Goal: Book appointment/travel/reservation

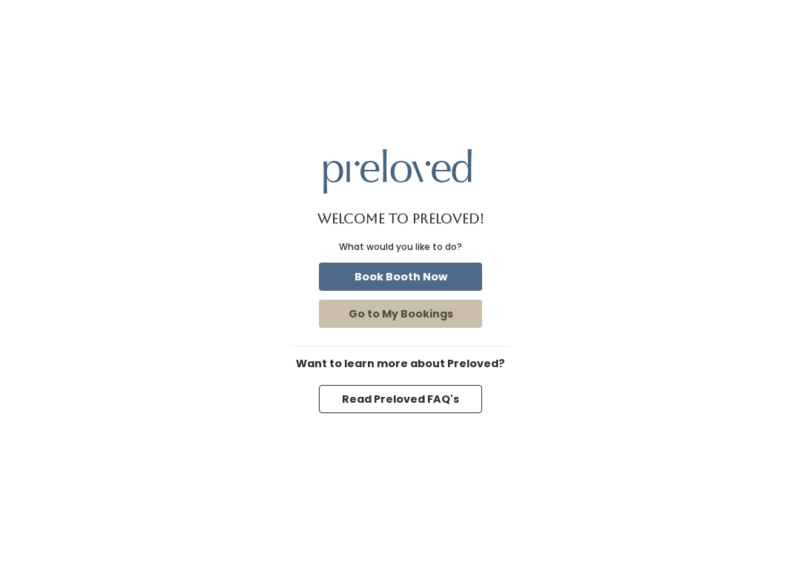
click at [447, 278] on button "Book Booth Now" at bounding box center [400, 277] width 163 height 28
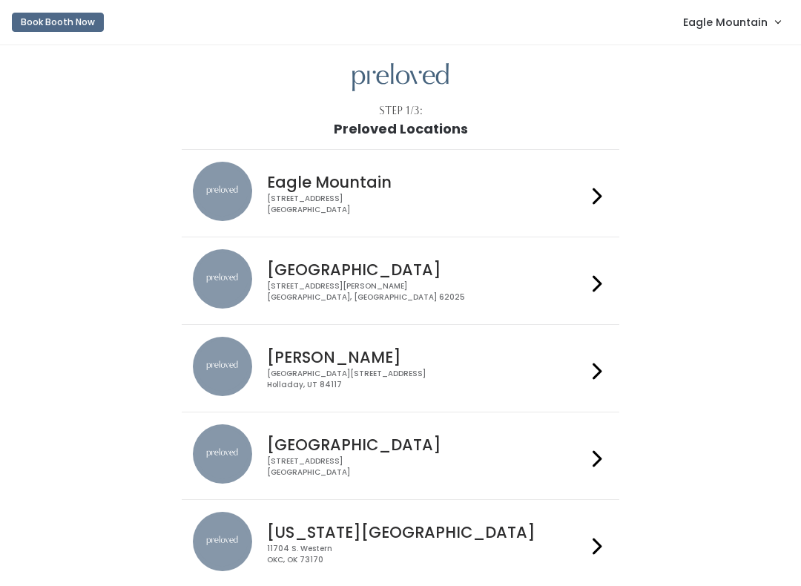
click at [746, 17] on span "Eagle Mountain" at bounding box center [725, 22] width 85 height 16
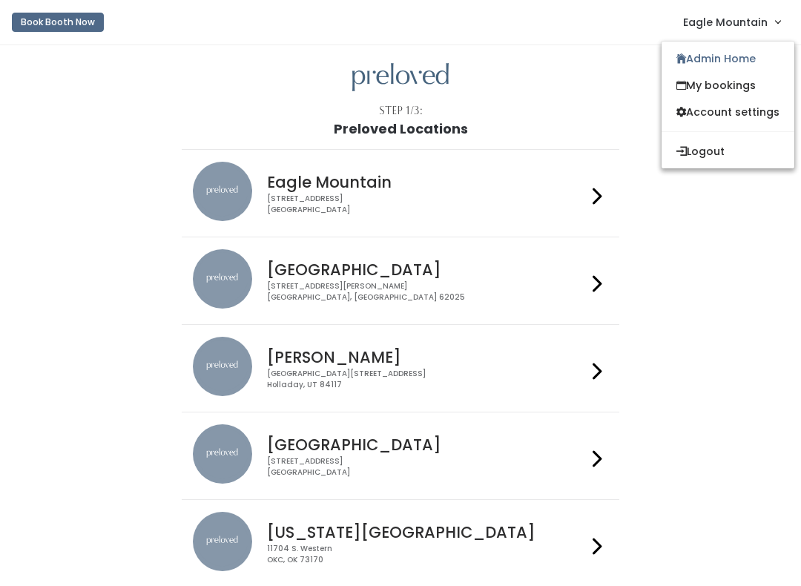
click at [729, 59] on link "Admin Home" at bounding box center [728, 58] width 133 height 27
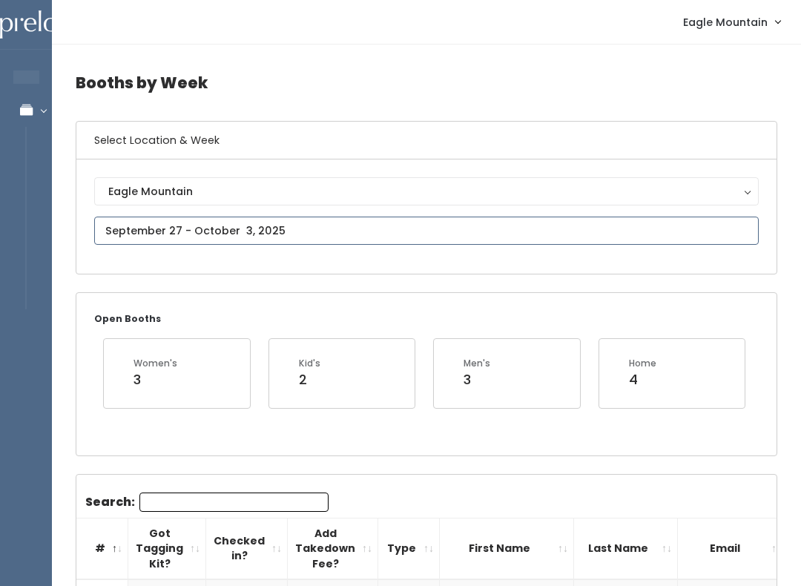
click at [331, 237] on input "text" at bounding box center [426, 231] width 665 height 28
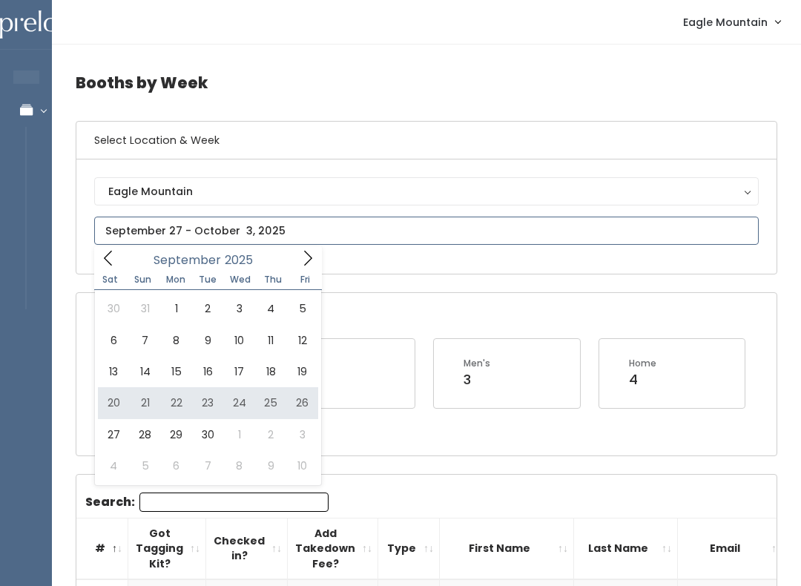
type input "[DATE] to [DATE]"
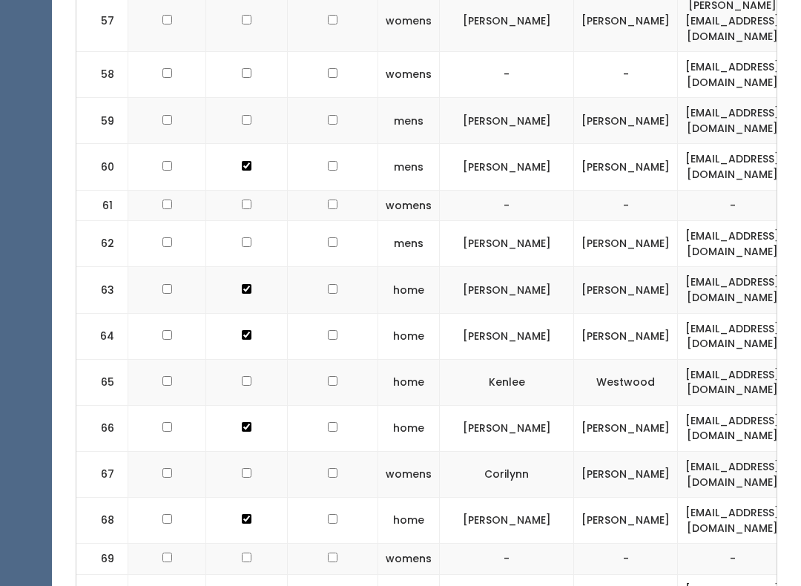
scroll to position [3324, 0]
